Goal: Information Seeking & Learning: Learn about a topic

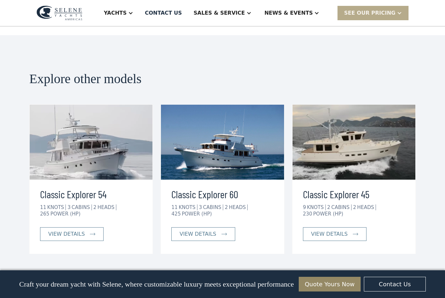
scroll to position [1444, 0]
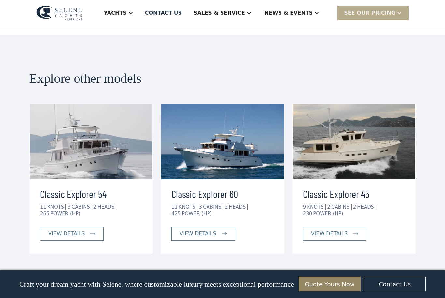
click at [368, 116] on img at bounding box center [354, 141] width 123 height 75
click at [337, 230] on div "view details" at bounding box center [329, 234] width 37 height 8
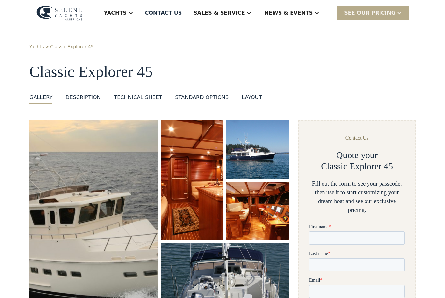
click at [120, 203] on img "open lightbox" at bounding box center [93, 224] width 129 height 208
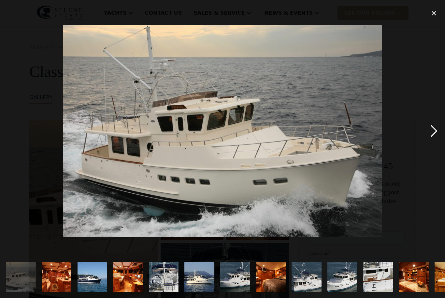
click at [426, 140] on div "next image" at bounding box center [434, 131] width 22 height 250
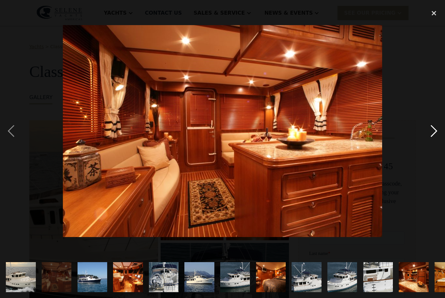
click at [430, 140] on div "next image" at bounding box center [434, 131] width 22 height 250
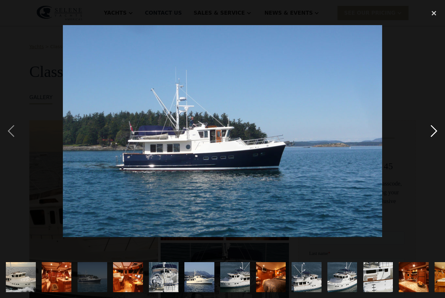
click at [432, 142] on div "next image" at bounding box center [434, 131] width 22 height 250
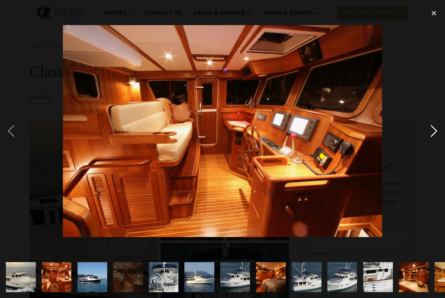
click at [430, 142] on div "next image" at bounding box center [434, 131] width 22 height 250
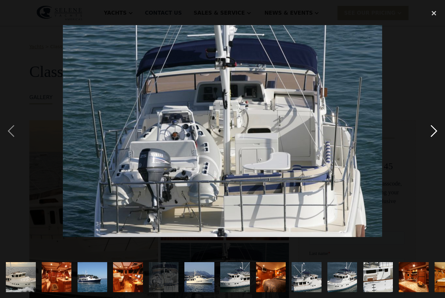
click at [432, 140] on div "next image" at bounding box center [434, 131] width 22 height 250
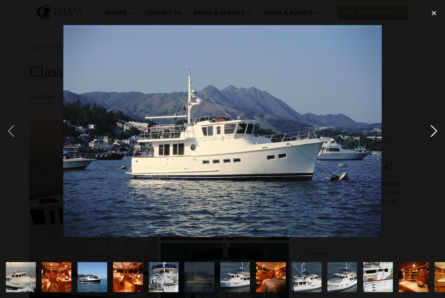
click at [432, 142] on div "next image" at bounding box center [434, 131] width 22 height 250
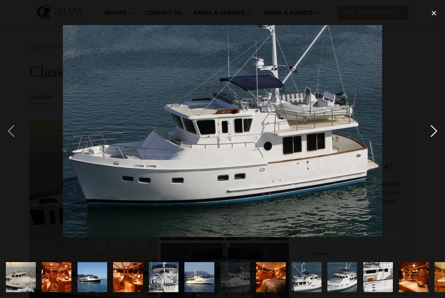
click at [429, 140] on div "next image" at bounding box center [434, 131] width 22 height 250
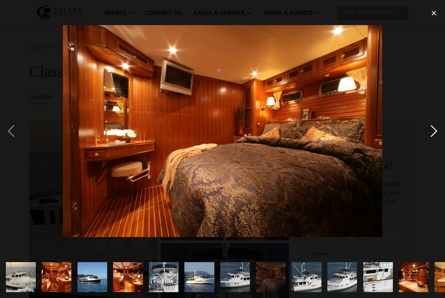
click at [431, 139] on div "next image" at bounding box center [434, 131] width 22 height 250
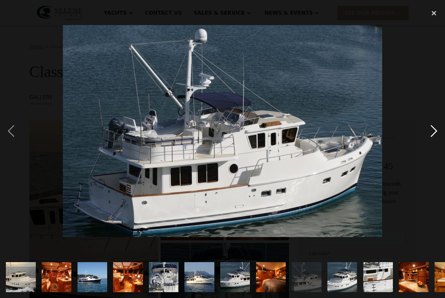
click at [429, 142] on div "next image" at bounding box center [434, 131] width 22 height 250
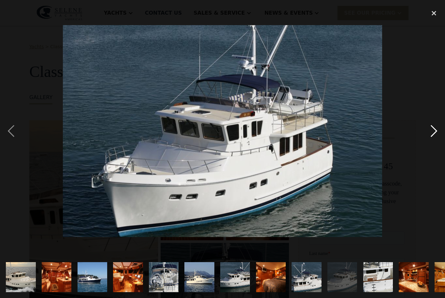
click at [431, 140] on div "next image" at bounding box center [434, 131] width 22 height 250
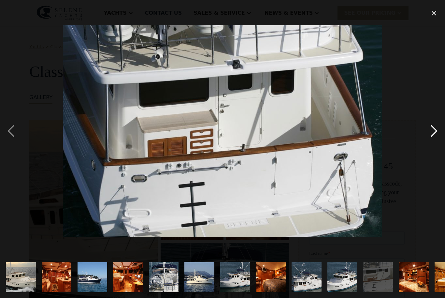
click at [434, 139] on div "next image" at bounding box center [434, 131] width 22 height 250
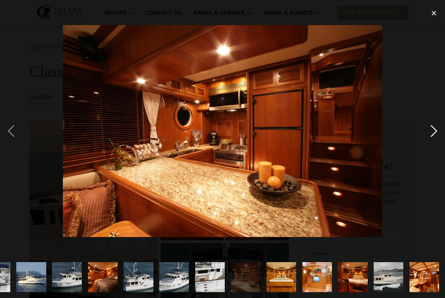
scroll to position [0, 212]
click at [434, 141] on div "next image" at bounding box center [434, 131] width 22 height 250
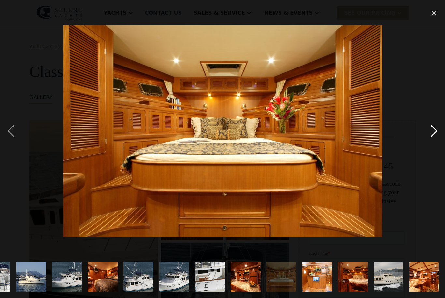
click at [439, 141] on div "next image" at bounding box center [434, 131] width 22 height 250
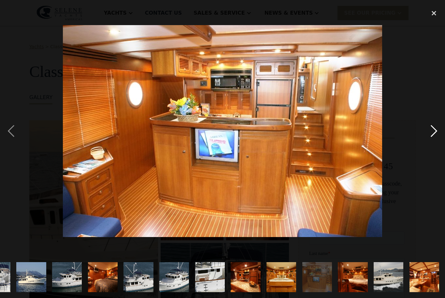
click at [436, 143] on div "next image" at bounding box center [434, 131] width 22 height 250
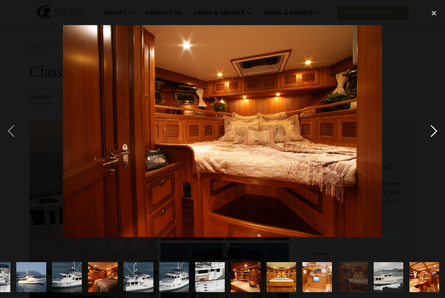
click at [435, 144] on div "next image" at bounding box center [434, 131] width 22 height 250
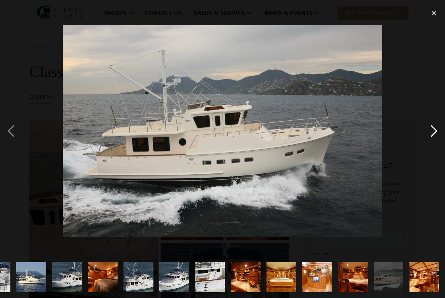
click at [435, 144] on div "next image" at bounding box center [434, 131] width 22 height 250
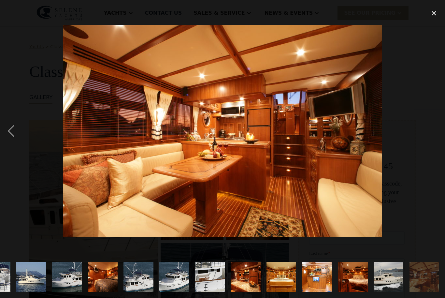
click at [433, 146] on div "next image" at bounding box center [434, 131] width 22 height 250
